Goal: Information Seeking & Learning: Learn about a topic

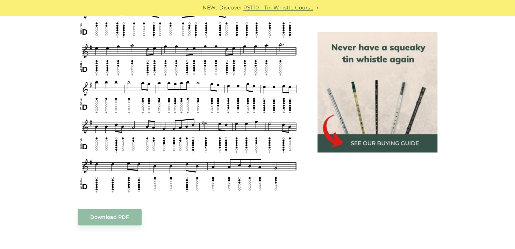
scroll to position [427, 0]
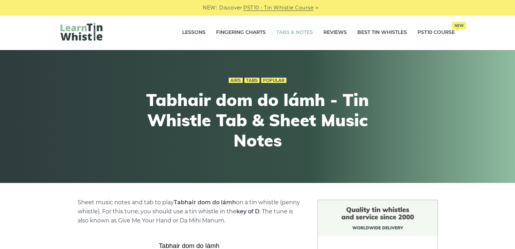
click at [294, 31] on link "Tabs & Notes" at bounding box center [294, 32] width 37 height 17
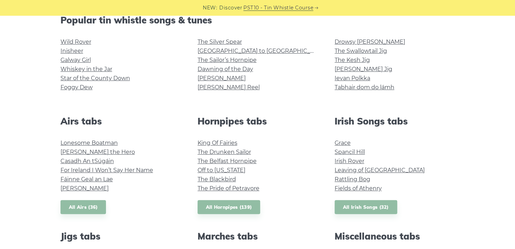
scroll to position [196, 0]
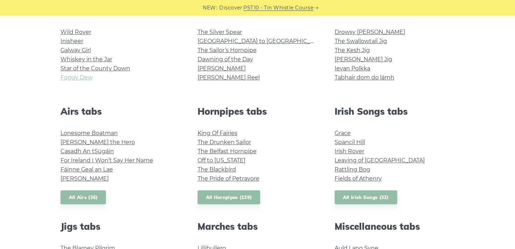
click at [89, 77] on link "Foggy Dew" at bounding box center [77, 77] width 32 height 7
click at [99, 59] on link "Whiskey in the Jar" at bounding box center [87, 59] width 52 height 7
click at [79, 30] on link "Wild Rover" at bounding box center [76, 32] width 31 height 7
click at [103, 68] on link "Star of the County Down" at bounding box center [96, 68] width 70 height 7
click at [66, 40] on link "Inisheer" at bounding box center [72, 41] width 23 height 7
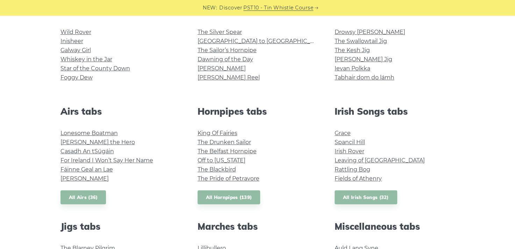
scroll to position [193, 0]
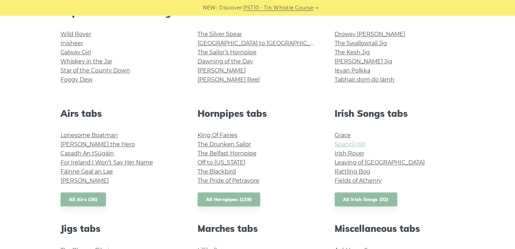
click at [358, 142] on link "Spancil Hill" at bounding box center [350, 144] width 30 height 7
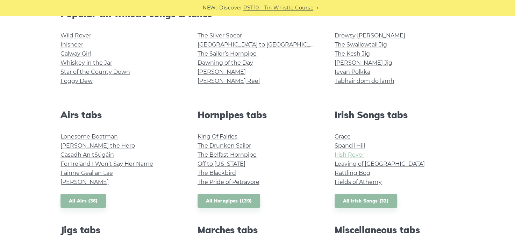
scroll to position [192, 0]
click at [377, 162] on link "Leaving of Liverpool" at bounding box center [380, 164] width 90 height 7
click at [353, 181] on link "Fields of Athenry" at bounding box center [358, 182] width 47 height 7
click at [376, 182] on link "Fields of Athenry" at bounding box center [358, 182] width 47 height 7
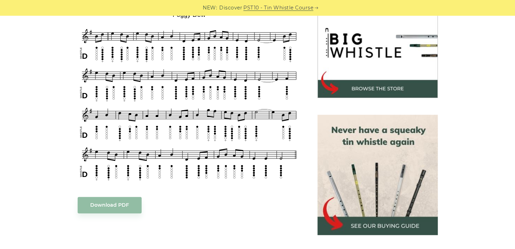
scroll to position [224, 0]
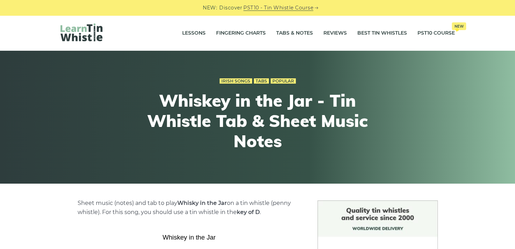
click at [236, 59] on div "Irish Songs Tabs Popular Whiskey in the Jar - Tin Whistle Tab & Sheet Music Not…" at bounding box center [257, 116] width 257 height 115
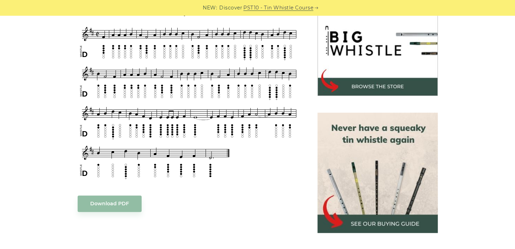
scroll to position [221, 0]
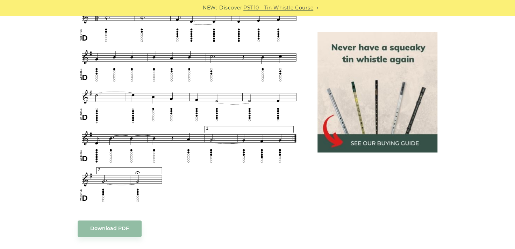
scroll to position [441, 0]
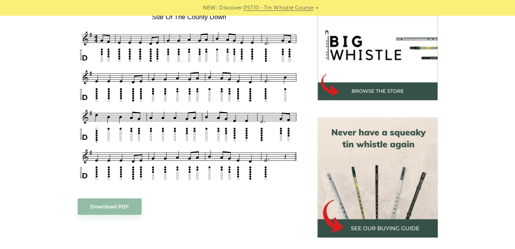
scroll to position [215, 0]
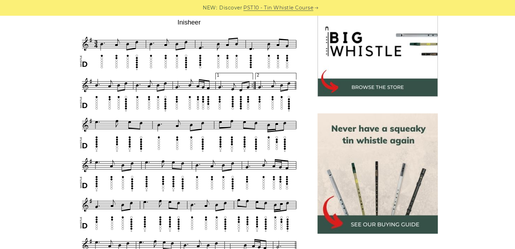
scroll to position [223, 0]
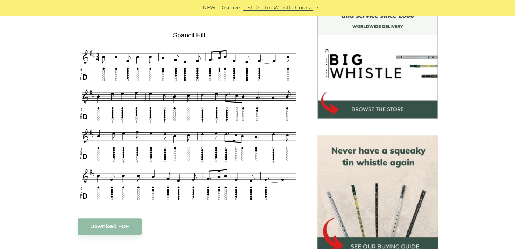
scroll to position [208, 0]
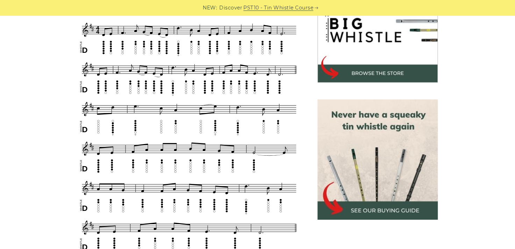
scroll to position [239, 0]
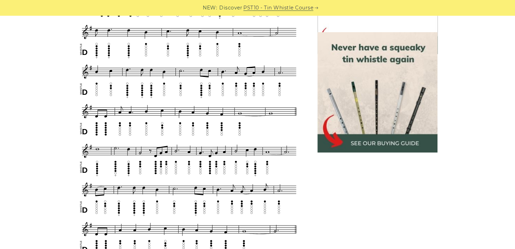
scroll to position [434, 0]
